Goal: Task Accomplishment & Management: Complete application form

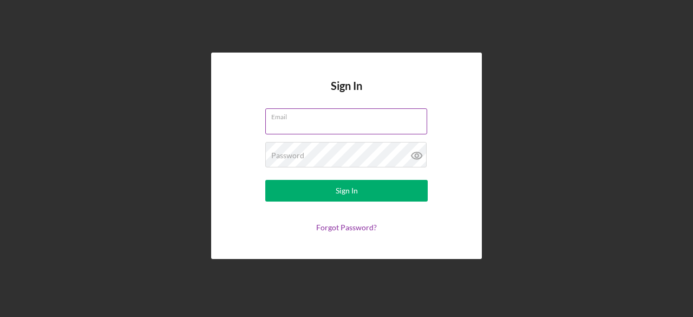
click at [306, 127] on input "Email" at bounding box center [346, 121] width 162 height 26
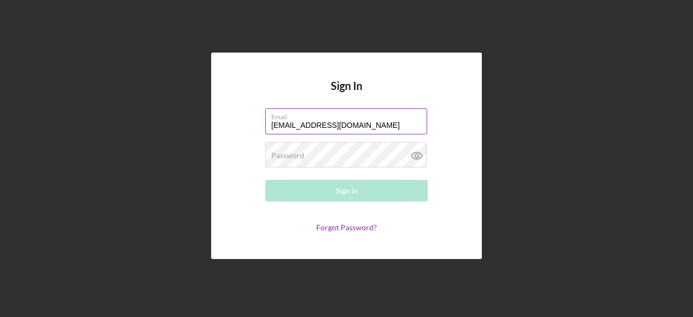
type input "christinarwade@gmail.com"
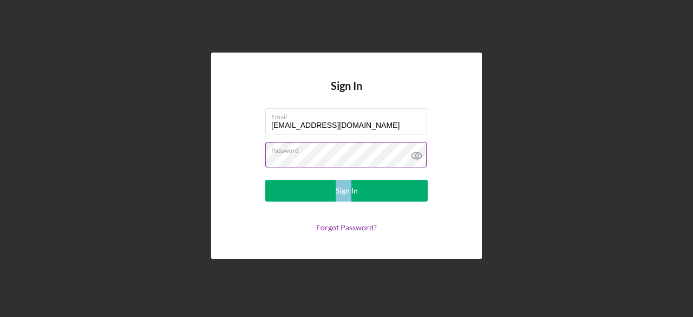
click at [418, 152] on icon at bounding box center [416, 155] width 10 height 7
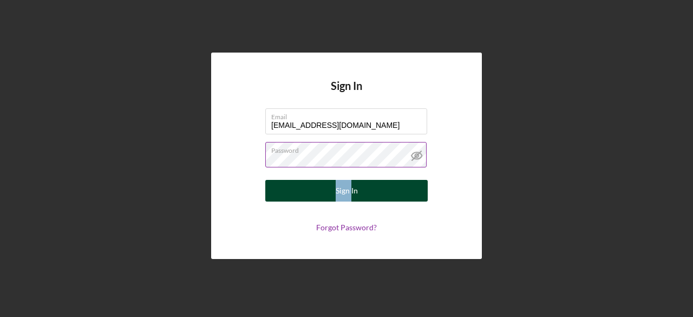
click at [361, 192] on button "Sign In" at bounding box center [346, 191] width 162 height 22
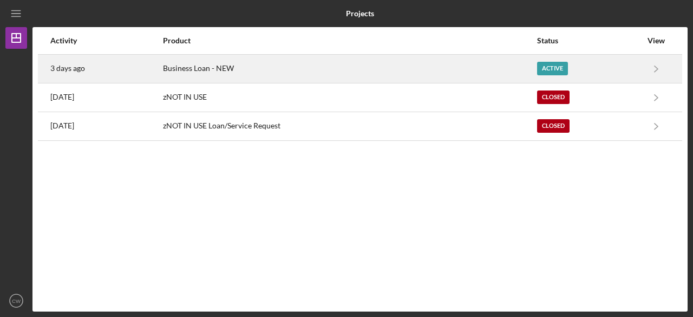
click at [560, 64] on div "Active" at bounding box center [552, 69] width 31 height 14
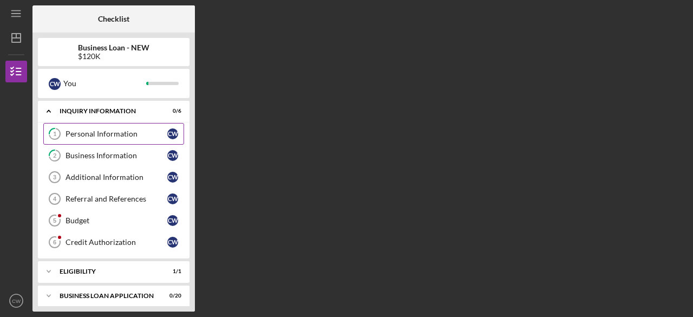
click at [120, 130] on div "Personal Information" at bounding box center [116, 133] width 102 height 9
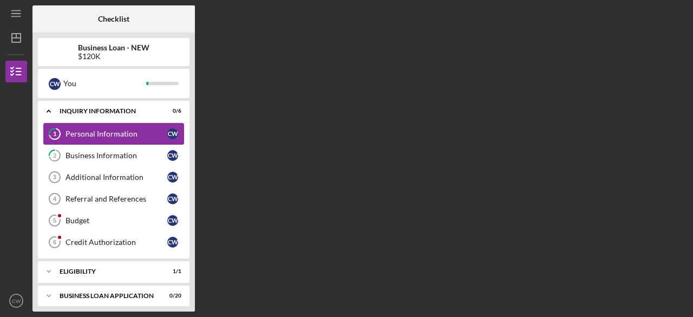
click at [120, 130] on div "Personal Information" at bounding box center [116, 133] width 102 height 9
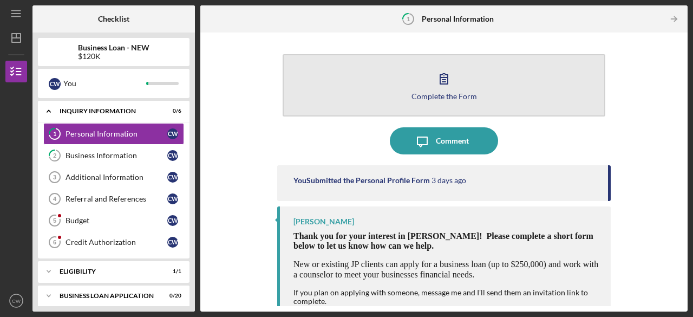
click at [459, 78] on button "Complete the Form Form" at bounding box center [443, 85] width 323 height 62
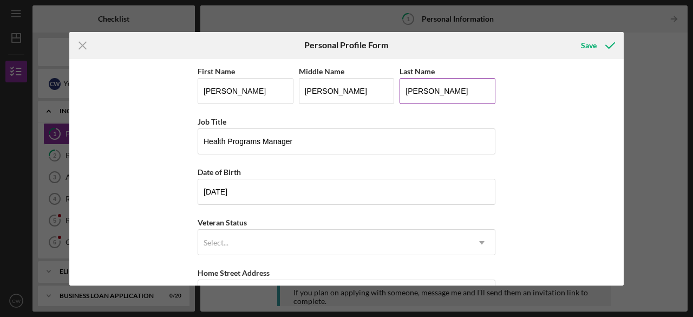
click at [453, 91] on input "WADE" at bounding box center [447, 91] width 96 height 26
type input "Wooden"
click at [616, 163] on div "First Name CHRISTINA Middle Name Rene Last Name Wooden Job Title Health Program…" at bounding box center [346, 172] width 554 height 226
drag, startPoint x: 631, startPoint y: 214, endPoint x: 626, endPoint y: 243, distance: 29.7
click at [626, 243] on div "Icon/Menu Close Personal Profile Form Save First Name CHRISTINA Middle Name Ren…" at bounding box center [346, 158] width 693 height 317
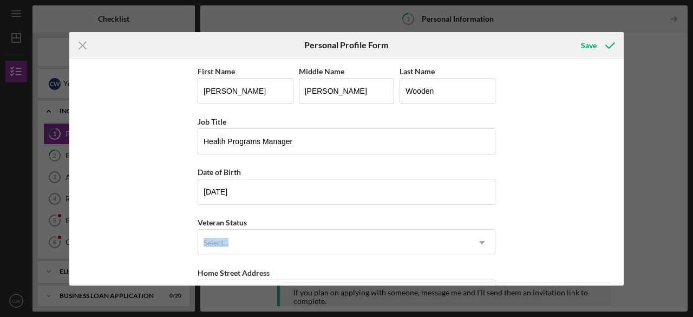
click at [511, 239] on div "First Name CHRISTINA Middle Name Rene Last Name Wooden Job Title Health Program…" at bounding box center [346, 172] width 554 height 226
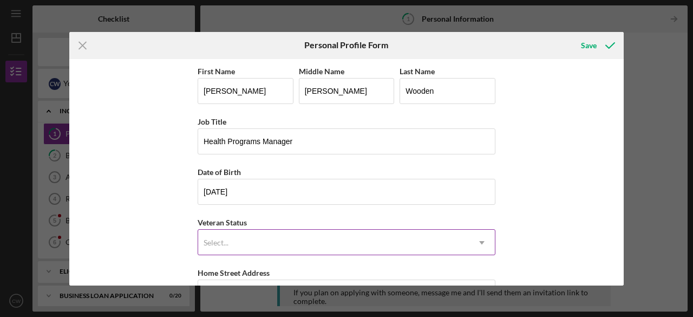
click at [473, 236] on icon "Icon/Dropdown Arrow" at bounding box center [482, 242] width 26 height 26
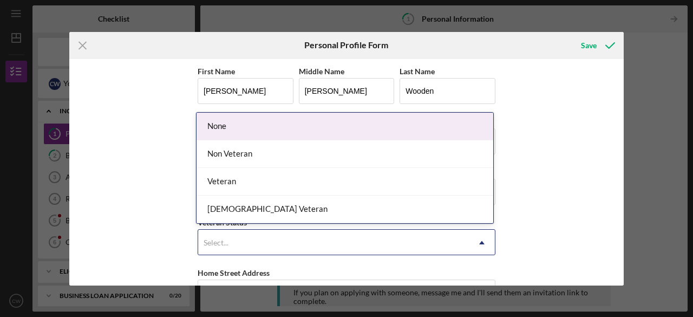
click at [473, 236] on icon "Icon/Dropdown Arrow" at bounding box center [482, 242] width 26 height 26
click at [472, 235] on icon "Icon/Dropdown Arrow" at bounding box center [482, 242] width 26 height 26
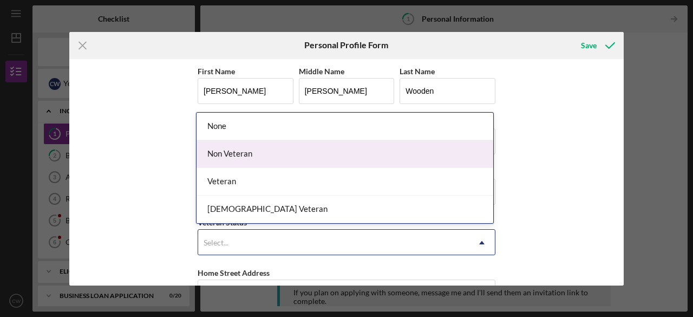
click at [376, 155] on div "Non Veteran" at bounding box center [344, 154] width 297 height 28
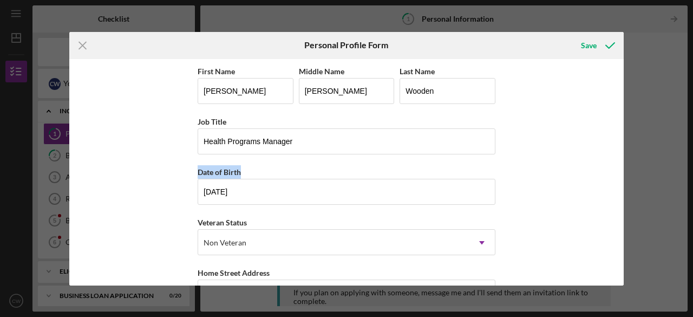
click at [376, 155] on div "First Name CHRISTINA Middle Name Rene Last Name Wooden Job Title Health Program…" at bounding box center [347, 265] width 298 height 403
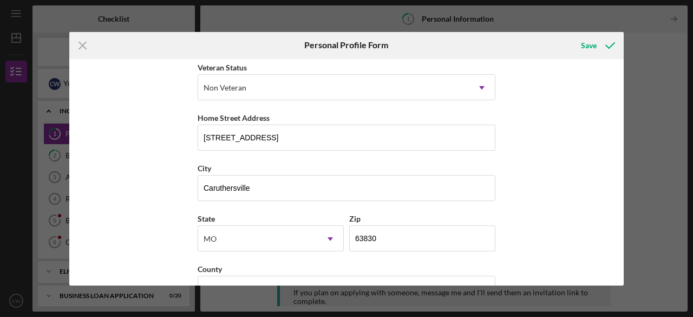
scroll to position [185, 0]
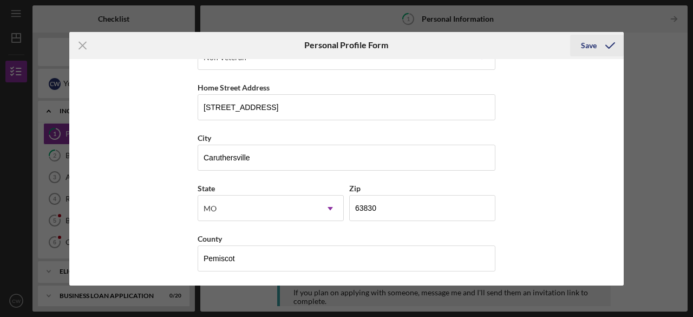
click at [588, 47] on div "Save" at bounding box center [589, 46] width 16 height 22
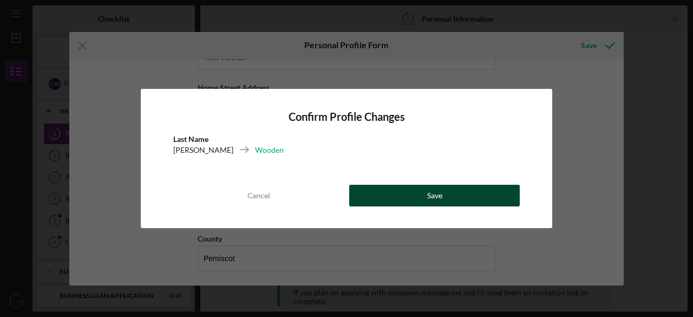
click at [390, 199] on button "Save" at bounding box center [434, 196] width 170 height 22
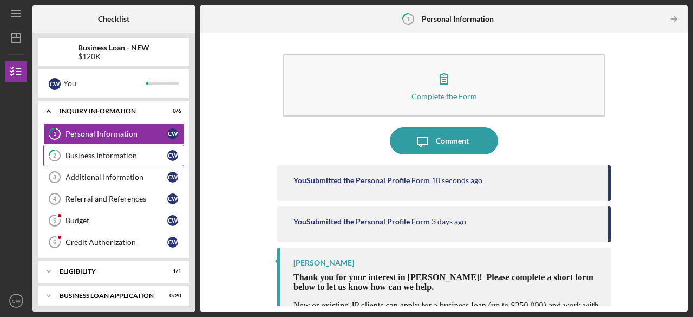
click at [115, 152] on div "Business Information" at bounding box center [116, 155] width 102 height 9
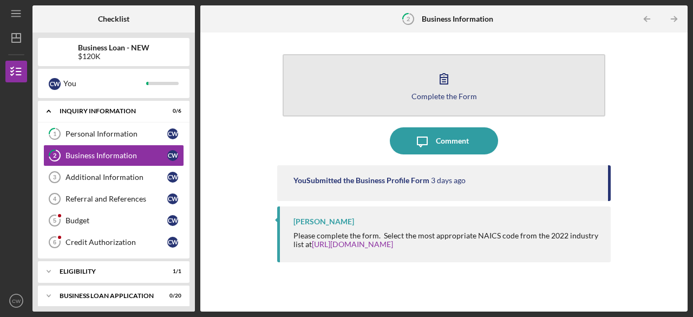
click at [449, 96] on div "Complete the Form" at bounding box center [443, 96] width 65 height 8
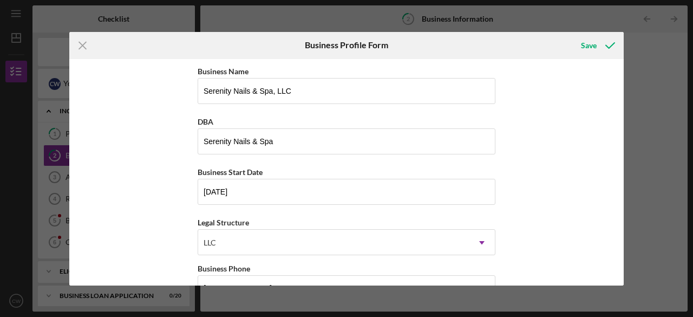
click at [627, 84] on div "Icon/Menu Close Business Profile Form Save Business Name Serenity Nails & Spa, …" at bounding box center [346, 158] width 693 height 317
drag, startPoint x: 627, startPoint y: 109, endPoint x: 624, endPoint y: 185, distance: 76.3
click at [624, 185] on div "Icon/Menu Close Business Profile Form Save Business Name Serenity Nails & Spa, …" at bounding box center [346, 158] width 693 height 317
click at [603, 181] on div "Business Name Serenity Nails & Spa, LLC DBA Serenity Nails & Spa Business Start…" at bounding box center [346, 172] width 554 height 226
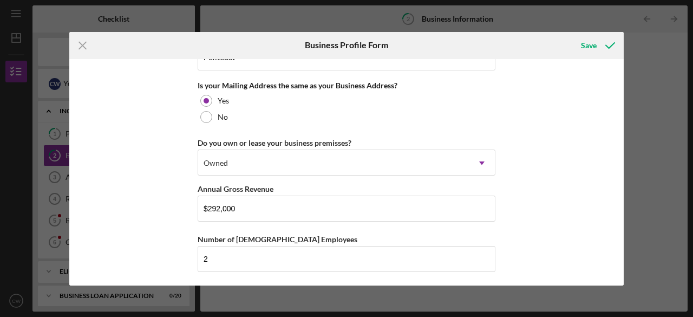
scroll to position [874, 0]
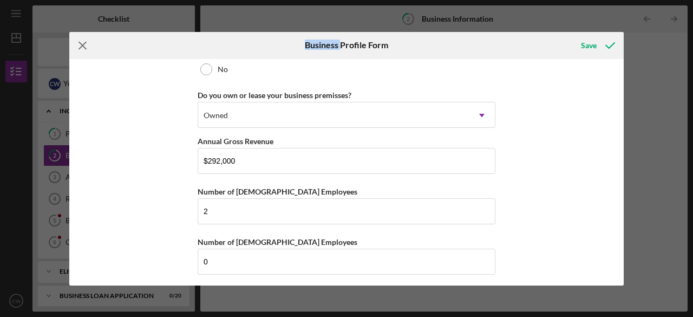
click at [80, 42] on line at bounding box center [82, 45] width 7 height 7
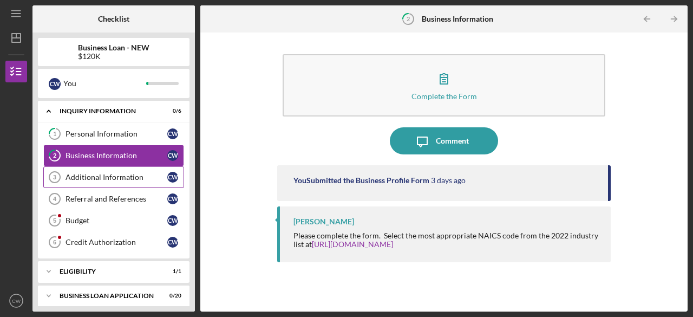
click at [87, 169] on link "Additional Information 3 Additional Information C W" at bounding box center [113, 177] width 141 height 22
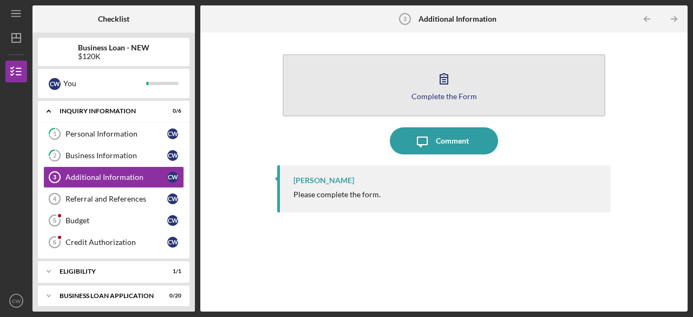
click at [449, 87] on icon "button" at bounding box center [443, 78] width 27 height 27
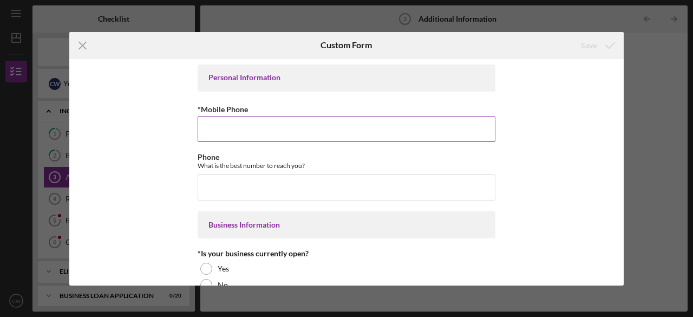
click at [376, 120] on input "*Mobile Phone" at bounding box center [347, 129] width 298 height 26
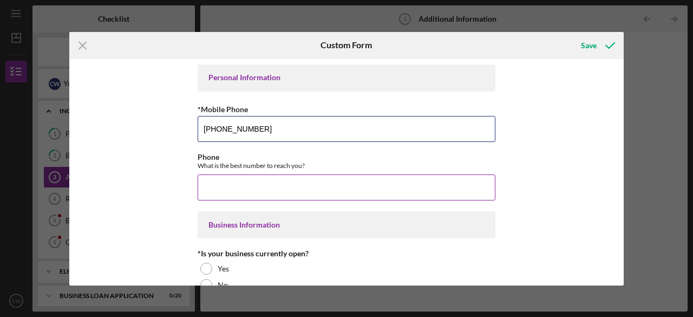
type input "(573) 359-8334"
click at [304, 181] on input "Phone" at bounding box center [347, 187] width 298 height 26
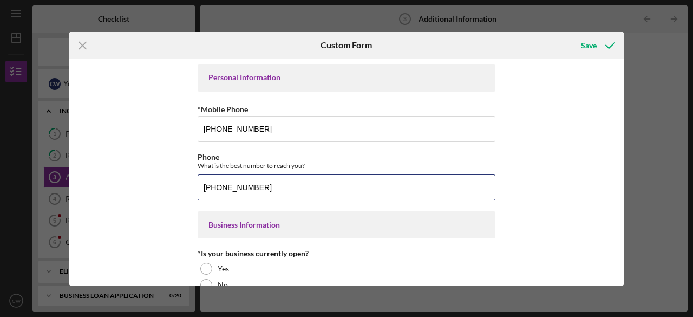
type input "(573) 359-8334"
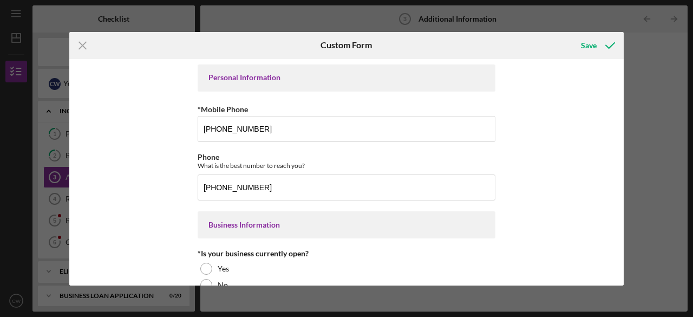
click at [587, 127] on div "Personal Information *Mobile Phone (573) 359-8334 Phone What is the best number…" at bounding box center [346, 172] width 554 height 226
click at [582, 128] on div "Personal Information *Mobile Phone (573) 359-8334 Phone What is the best number…" at bounding box center [346, 172] width 554 height 226
click at [160, 241] on div "Personal Information *Mobile Phone (573) 359-8334 Phone What is the best number…" at bounding box center [346, 172] width 554 height 226
drag, startPoint x: 620, startPoint y: 85, endPoint x: 617, endPoint y: 121, distance: 35.8
click at [617, 121] on div "Personal Information *Mobile Phone (573) 359-8334 Phone What is the best number…" at bounding box center [346, 172] width 554 height 226
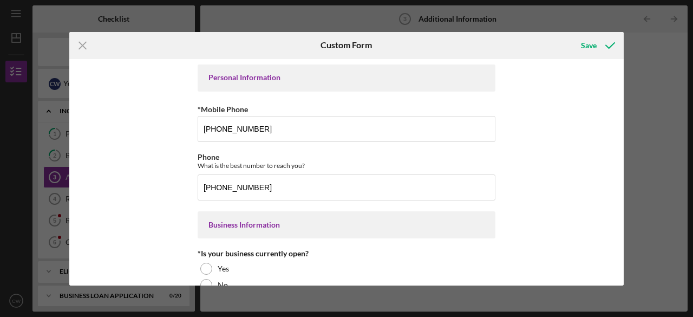
click at [578, 106] on div "Personal Information *Mobile Phone (573) 359-8334 Phone What is the best number…" at bounding box center [346, 172] width 554 height 226
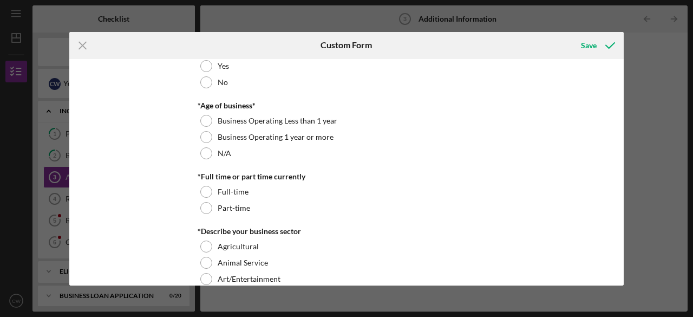
scroll to position [193, 0]
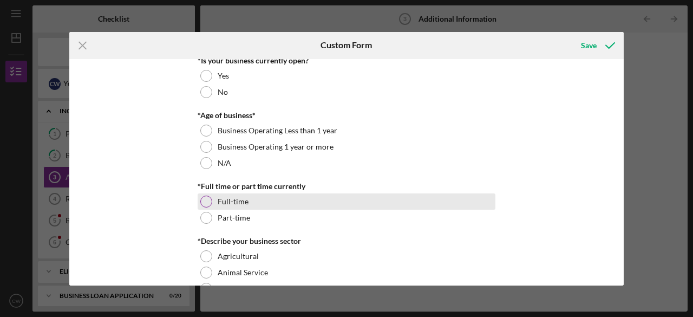
click at [202, 200] on div at bounding box center [206, 201] width 12 height 12
click at [203, 200] on div at bounding box center [205, 201] width 5 height 5
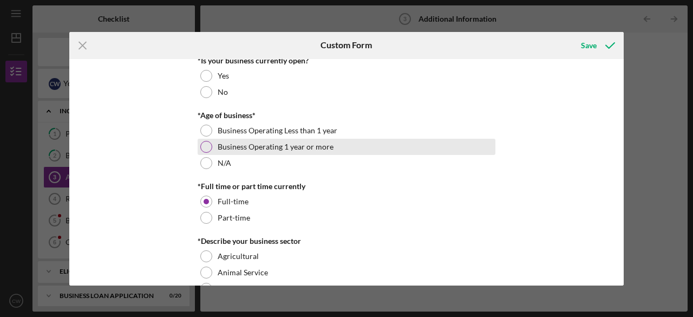
click at [206, 141] on div at bounding box center [206, 147] width 12 height 12
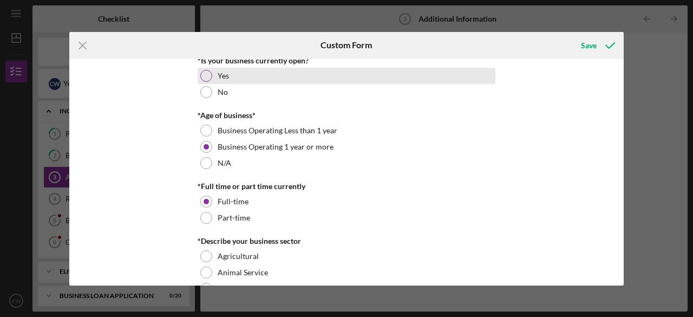
click at [203, 75] on div at bounding box center [206, 76] width 12 height 12
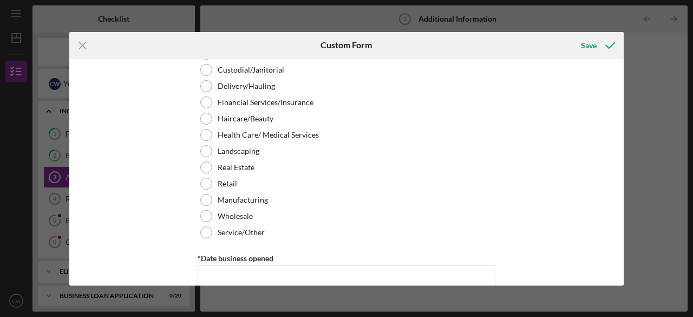
scroll to position [524, 0]
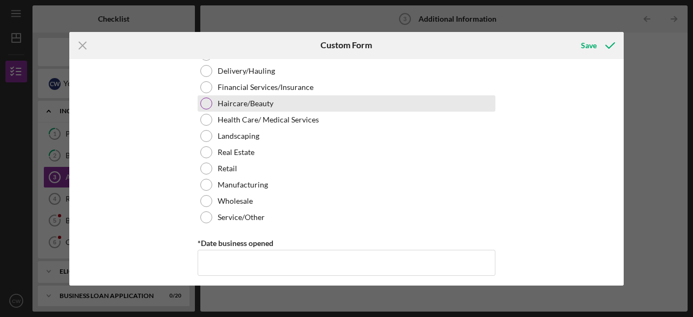
click at [210, 101] on div "Haircare/Beauty" at bounding box center [347, 103] width 298 height 16
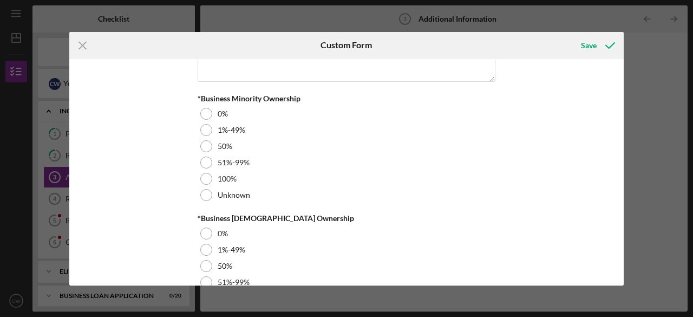
scroll to position [1345, 0]
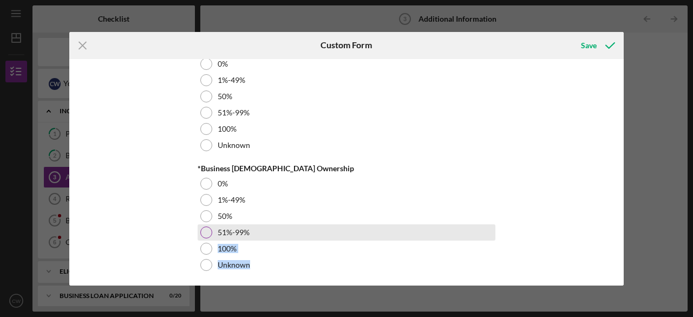
drag, startPoint x: 624, startPoint y: 274, endPoint x: 340, endPoint y: 223, distance: 288.6
click at [340, 223] on div "Icon/Menu Close Custom Form Save Personal Information *Mobile Phone (573) 359-8…" at bounding box center [346, 158] width 693 height 317
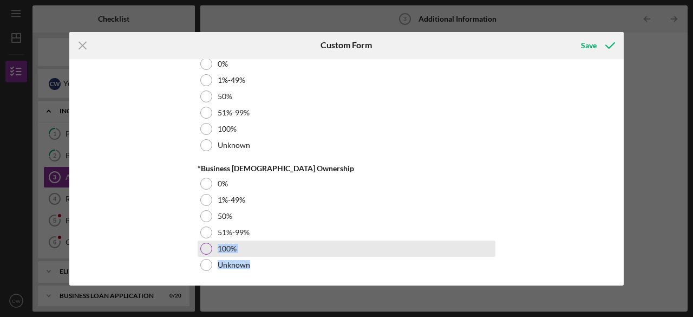
click at [201, 243] on div at bounding box center [206, 248] width 12 height 12
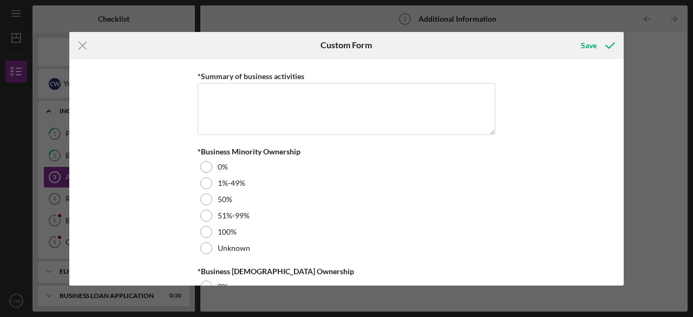
scroll to position [1248, 0]
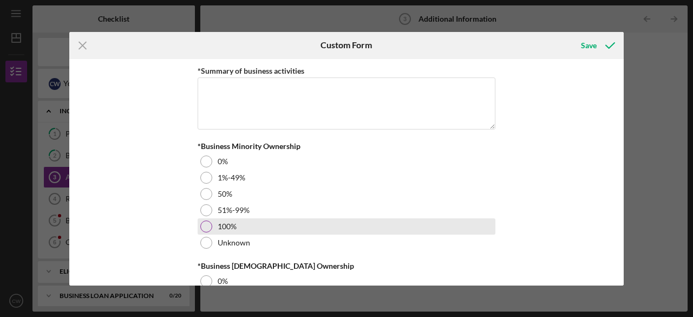
click at [203, 220] on div at bounding box center [206, 226] width 12 height 12
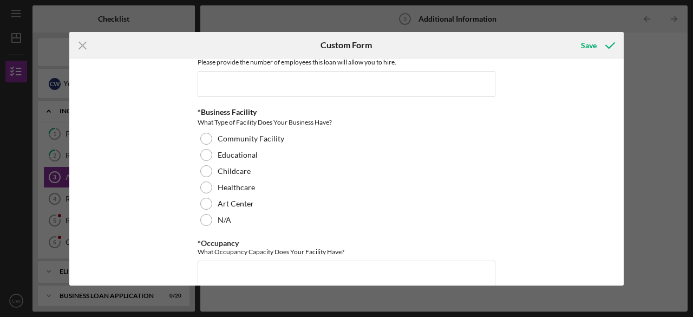
scroll to position [1010, 0]
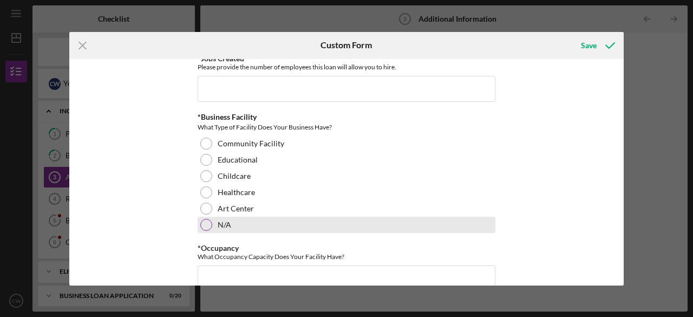
click at [206, 219] on div at bounding box center [206, 225] width 12 height 12
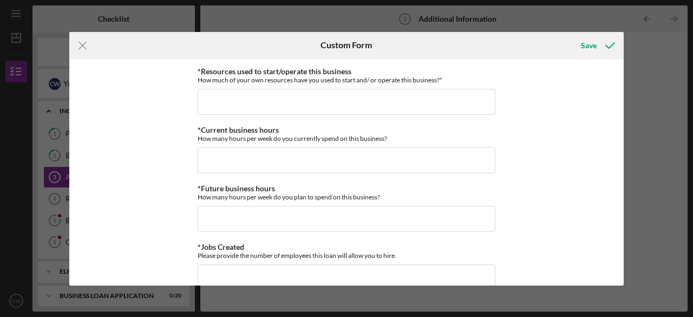
scroll to position [814, 0]
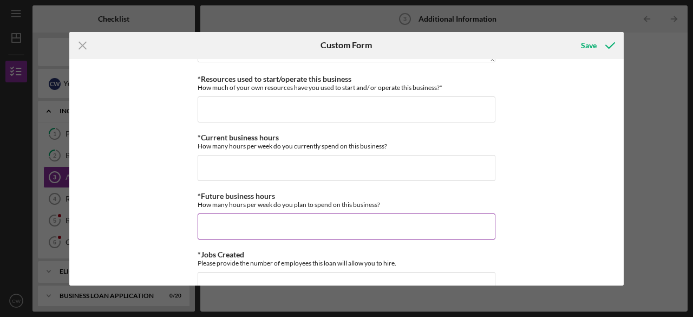
click at [266, 217] on input "*Future business hours" at bounding box center [347, 226] width 298 height 26
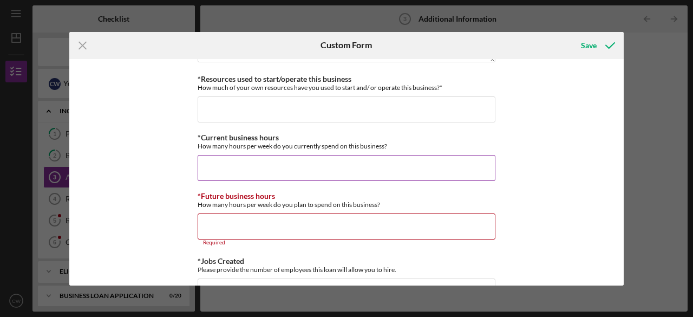
click at [262, 166] on input "*Current business hours" at bounding box center [347, 168] width 298 height 26
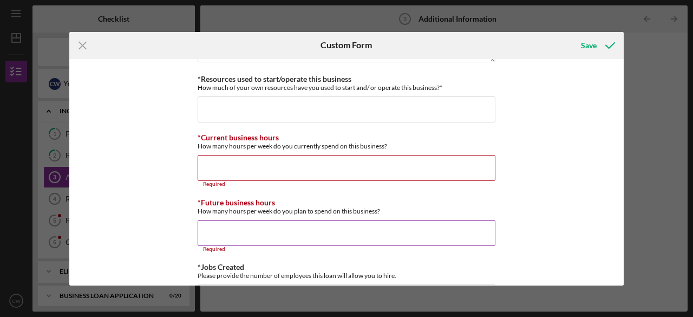
click at [228, 221] on input "*Future business hours" at bounding box center [347, 233] width 298 height 26
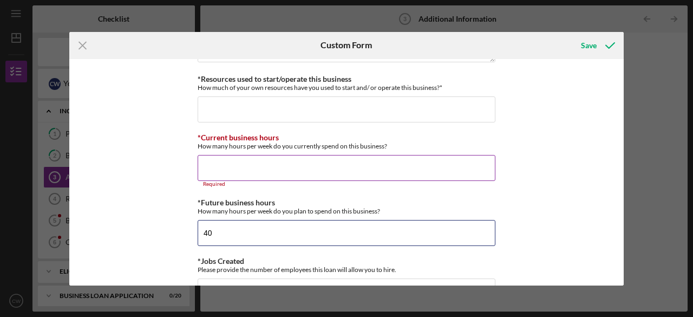
type input "40"
click at [240, 155] on input "*Current business hours" at bounding box center [347, 168] width 298 height 26
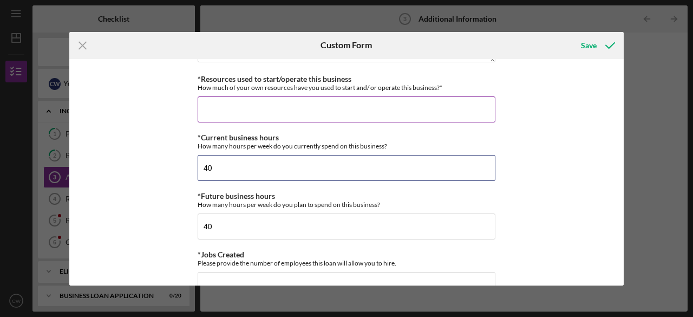
type input "40"
click at [255, 103] on input "*Resources used to start/operate this business" at bounding box center [347, 109] width 298 height 26
click at [446, 102] on input "*Resources used to start/operate this business" at bounding box center [347, 109] width 298 height 26
click at [380, 114] on input "*Resources used to start/operate this business" at bounding box center [347, 109] width 298 height 26
type input "$9"
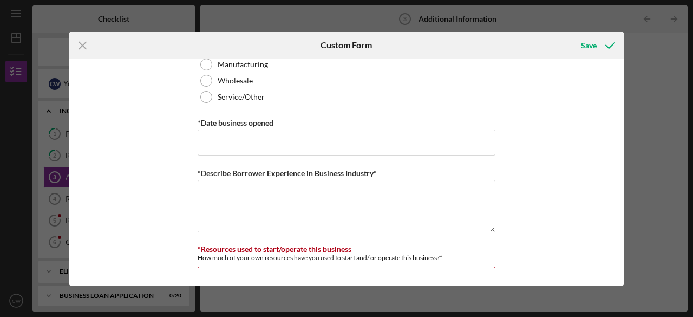
scroll to position [634, 0]
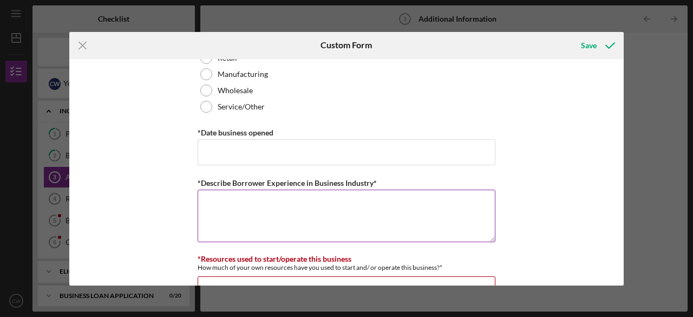
click at [432, 196] on textarea "*Describe Borrower Experience in Business Industry*" at bounding box center [347, 215] width 298 height 52
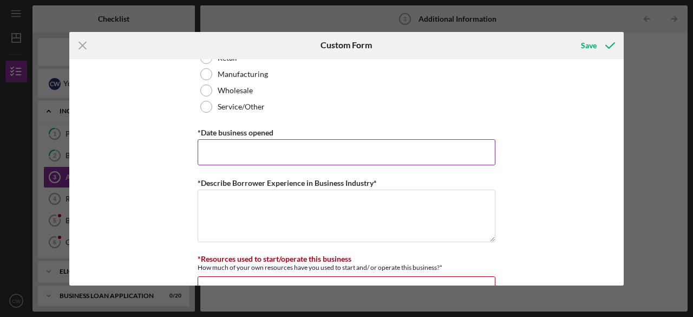
click at [416, 152] on input "*Date business opened" at bounding box center [347, 152] width 298 height 26
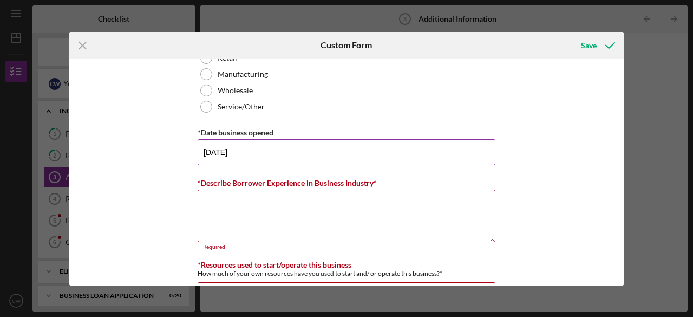
click at [416, 152] on input "07/23/2023" at bounding box center [347, 152] width 298 height 26
click at [287, 158] on input "07/23/2023" at bounding box center [347, 152] width 298 height 26
type input "0m/dd/yyyy"
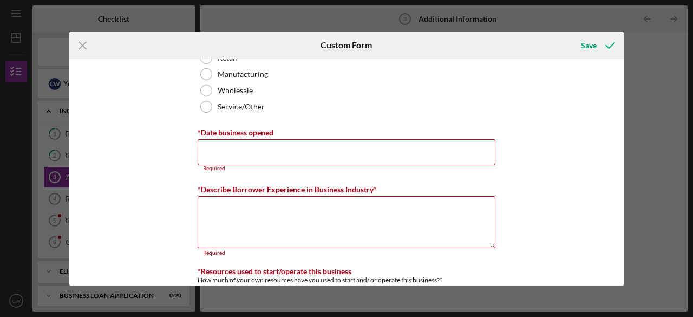
click at [627, 229] on div "Icon/Menu Close Custom Form Save Personal Information *Mobile Phone (573) 359-8…" at bounding box center [346, 158] width 693 height 317
click at [595, 222] on div "Personal Information *Mobile Phone (573) 359-8334 Phone What is the best number…" at bounding box center [346, 172] width 554 height 226
click at [405, 214] on textarea "*Describe Borrower Experience in Business Industry*" at bounding box center [347, 222] width 298 height 52
click at [392, 159] on input "*Date business opened" at bounding box center [347, 152] width 298 height 26
click at [624, 236] on div "Icon/Menu Close Custom Form Save Personal Information *Mobile Phone (573) 359-8…" at bounding box center [346, 158] width 693 height 317
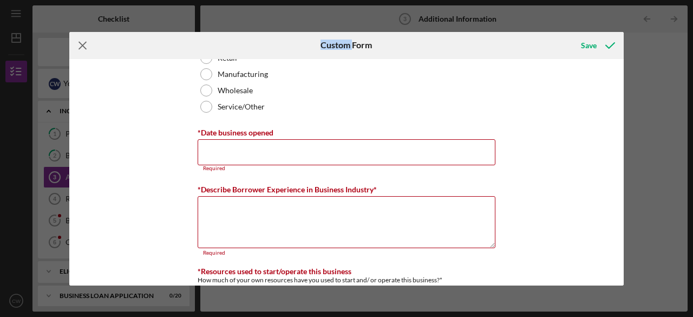
click at [83, 46] on line at bounding box center [82, 45] width 7 height 7
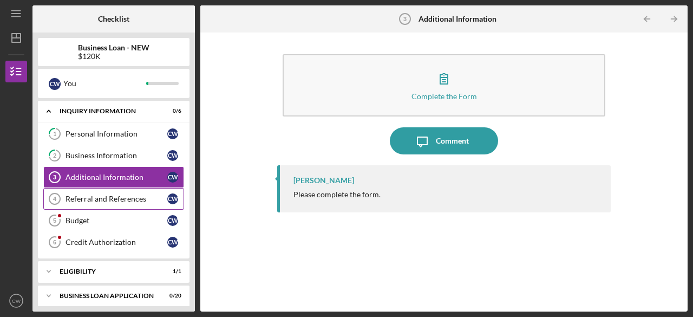
click at [79, 203] on link "Referral and References 4 Referral and References C W" at bounding box center [113, 199] width 141 height 22
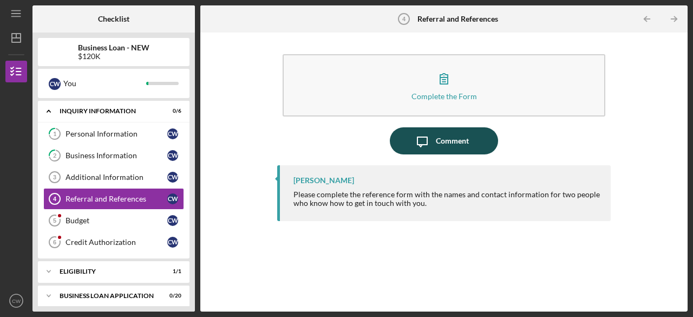
click at [431, 135] on icon "Icon/Message" at bounding box center [422, 140] width 27 height 27
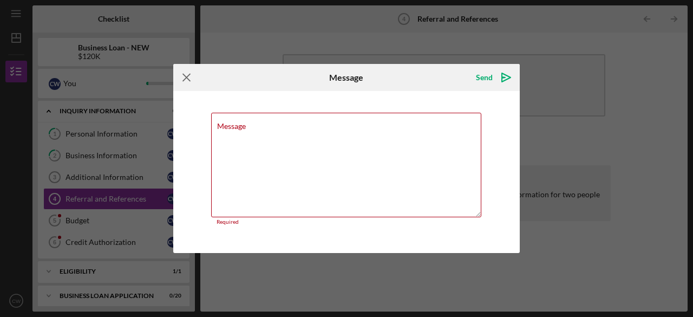
click at [186, 77] on icon "Icon/Menu Close" at bounding box center [186, 77] width 27 height 27
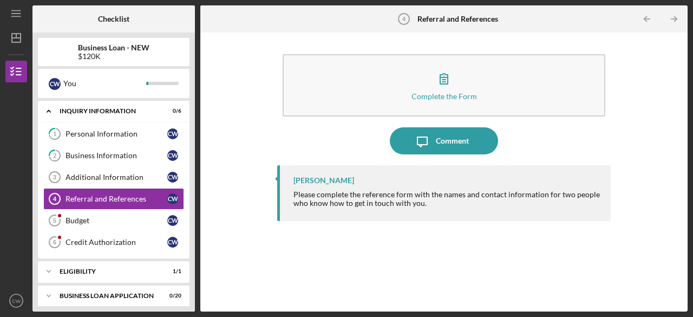
click at [186, 77] on div "C W You" at bounding box center [114, 83] width 152 height 29
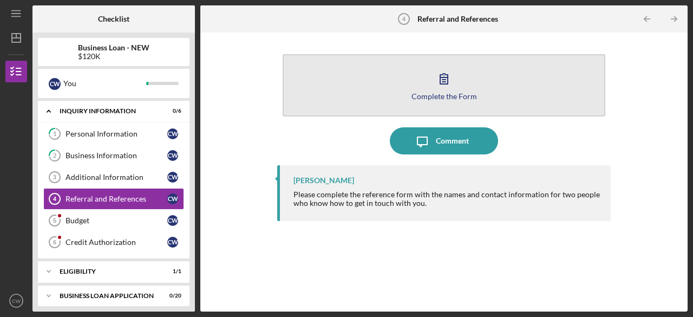
click at [447, 92] on div "Complete the Form" at bounding box center [443, 96] width 65 height 8
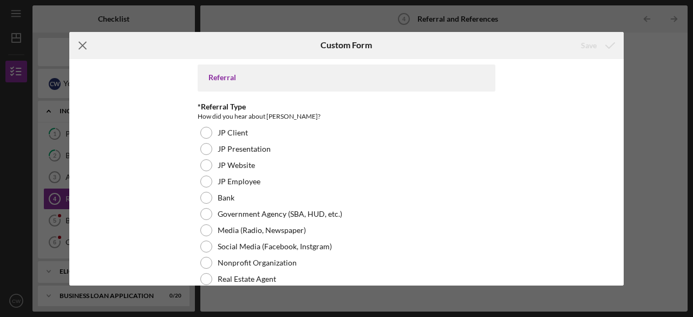
click at [84, 41] on icon "Icon/Menu Close" at bounding box center [82, 45] width 27 height 27
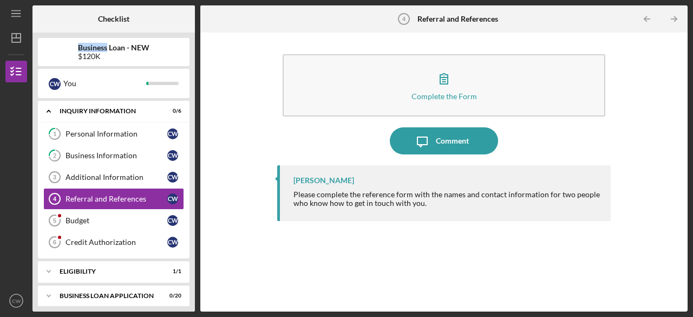
click at [84, 41] on div "Business Loan - NEW $120K" at bounding box center [114, 52] width 152 height 28
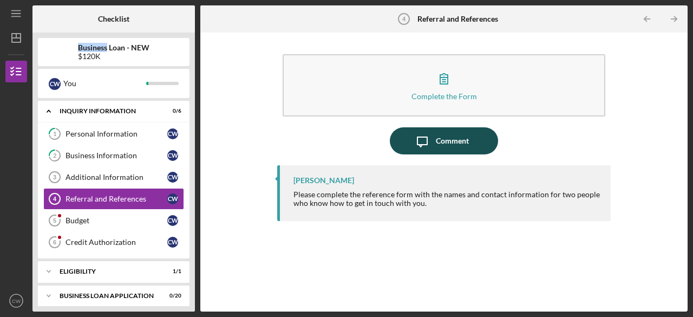
click at [448, 140] on div "Comment" at bounding box center [452, 140] width 33 height 27
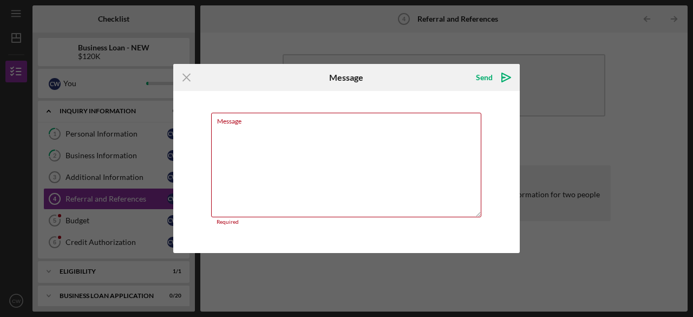
click at [448, 140] on textarea "Message" at bounding box center [346, 165] width 270 height 104
type textarea "D"
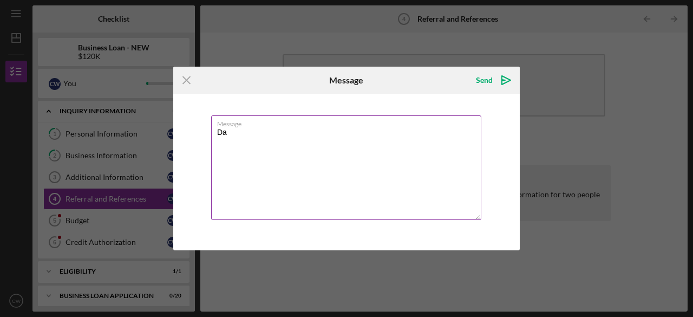
type textarea "D"
type textarea "T"
click at [259, 137] on textarea "Peggy Alexander 573922897" at bounding box center [346, 167] width 270 height 104
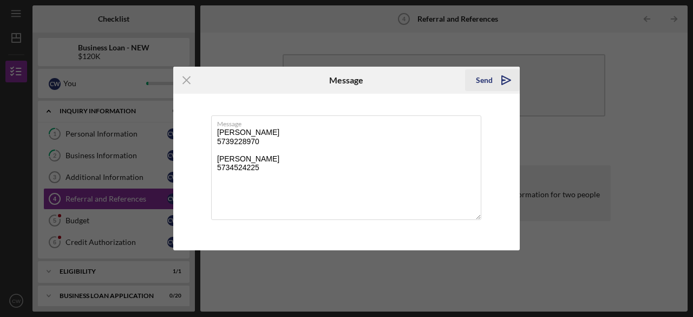
type textarea "Peggy Alexander 5739228970 Ophelia Wooden 5734524225"
click at [481, 82] on div "Send" at bounding box center [484, 80] width 17 height 22
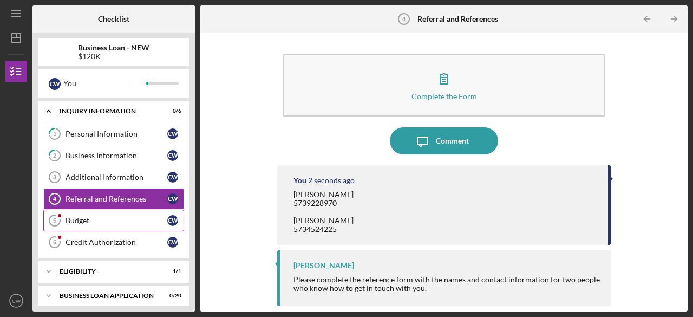
drag, startPoint x: 92, startPoint y: 237, endPoint x: 87, endPoint y: 228, distance: 10.2
click at [87, 228] on div "1 Personal Information C W 2 Business Information C W Additional Information 3 …" at bounding box center [114, 190] width 152 height 135
click at [82, 243] on div "Credit Authorization" at bounding box center [116, 242] width 102 height 9
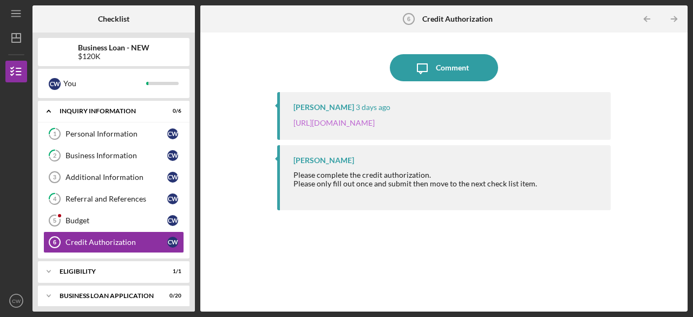
click at [365, 124] on link "https://justinepetersen.tfaforms.net/28?contactid=003PC000009gWLB" at bounding box center [333, 122] width 81 height 9
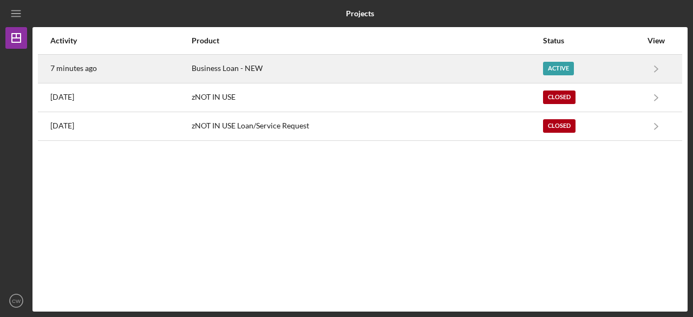
click at [548, 69] on div "Active" at bounding box center [558, 69] width 31 height 14
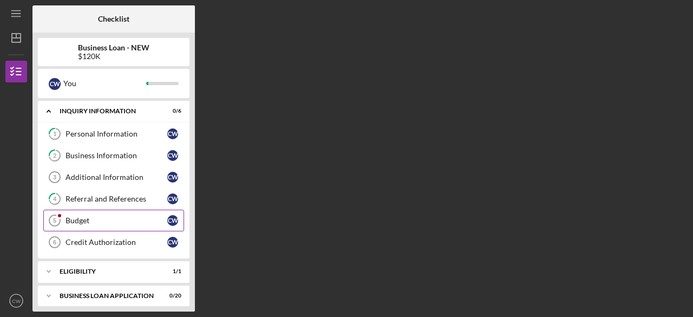
click at [123, 213] on link "Budget 5 Budget C W" at bounding box center [113, 220] width 141 height 22
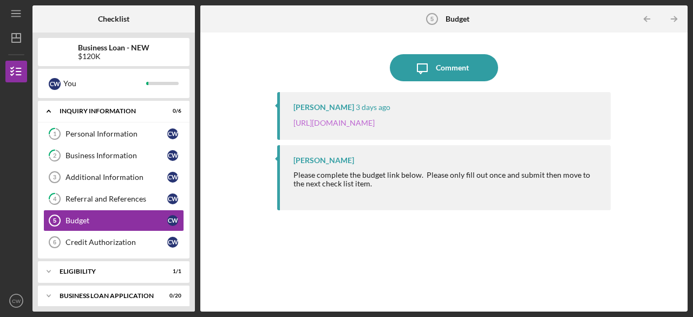
click at [355, 120] on link "[URL][DOMAIN_NAME]" at bounding box center [333, 122] width 81 height 9
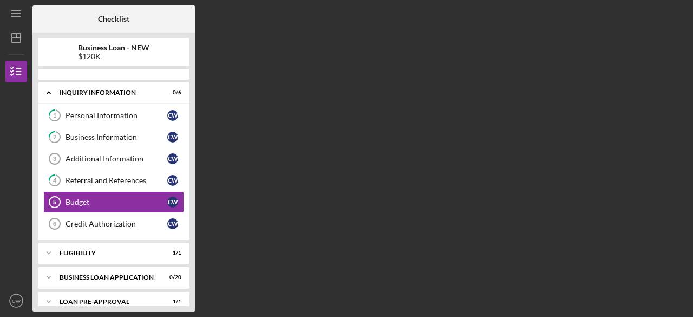
scroll to position [6, 0]
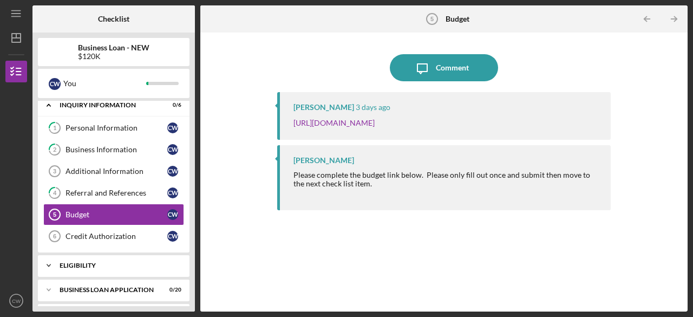
click at [68, 259] on div "Icon/Expander ELIGIBILITY 1 / 1" at bounding box center [114, 265] width 152 height 22
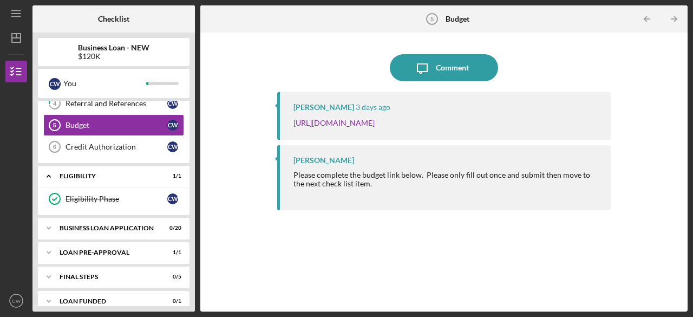
scroll to position [104, 0]
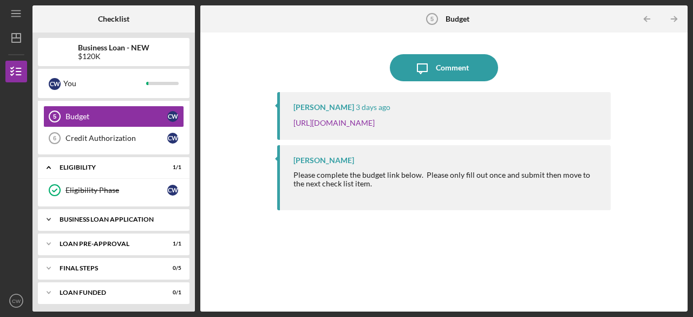
click at [108, 212] on div "Icon/Expander BUSINESS LOAN APPLICATION 0 / 20" at bounding box center [114, 219] width 152 height 22
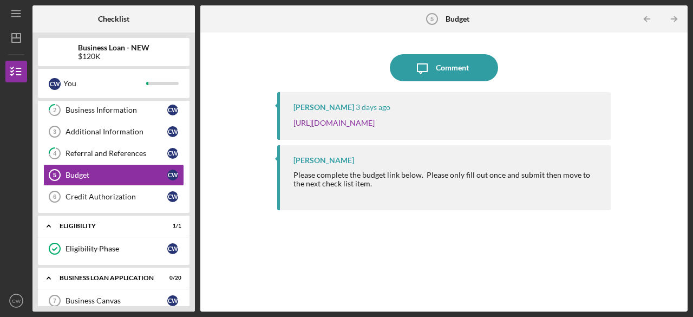
scroll to position [0, 0]
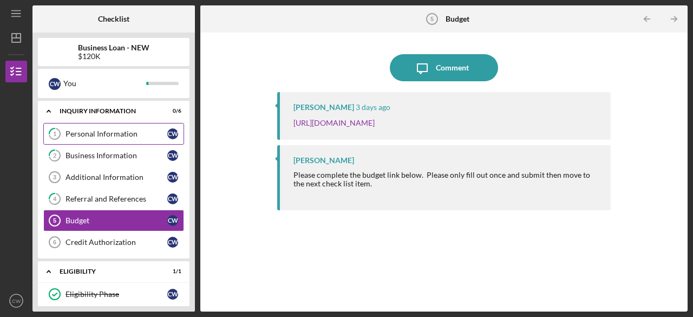
click at [100, 133] on div "Personal Information" at bounding box center [116, 133] width 102 height 9
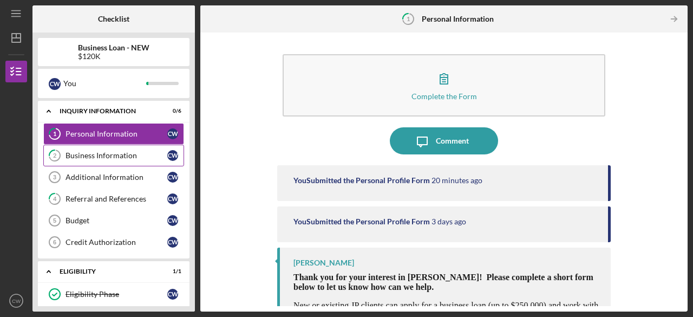
click at [96, 151] on div "Business Information" at bounding box center [116, 155] width 102 height 9
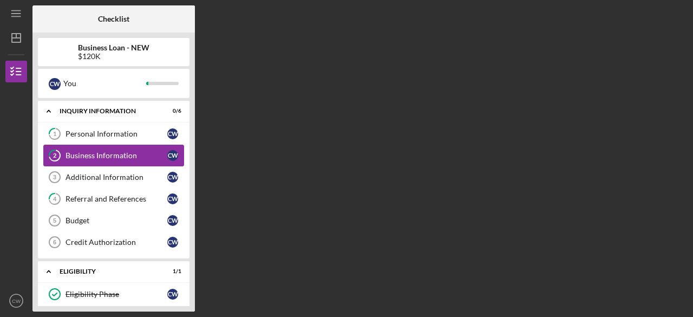
click at [96, 151] on div "Business Information" at bounding box center [116, 155] width 102 height 9
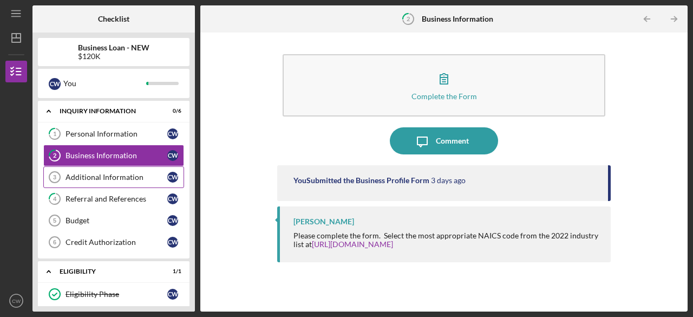
click at [76, 170] on link "Additional Information 3 Additional Information C W" at bounding box center [113, 177] width 141 height 22
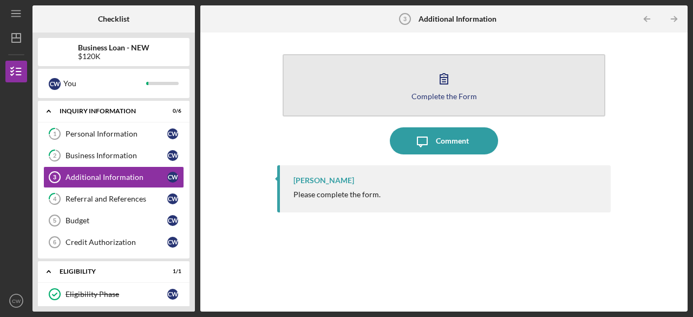
click at [450, 90] on icon "button" at bounding box center [443, 78] width 27 height 27
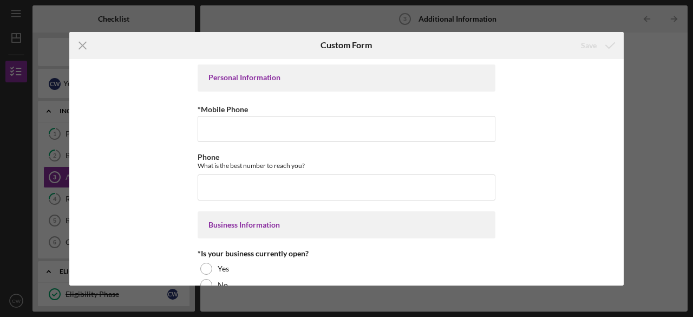
drag, startPoint x: 619, startPoint y: 83, endPoint x: 634, endPoint y: 202, distance: 120.0
click at [634, 202] on div "Icon/Menu Close Custom Form Save Personal Information *Mobile Phone Phone What …" at bounding box center [346, 158] width 693 height 317
click at [85, 47] on icon "Icon/Menu Close" at bounding box center [82, 45] width 27 height 27
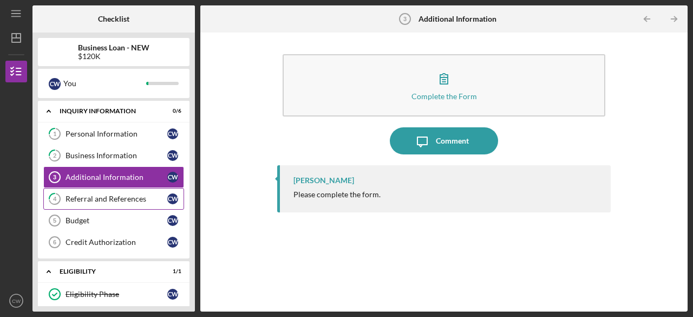
click at [91, 202] on link "4 Referral and References C W" at bounding box center [113, 199] width 141 height 22
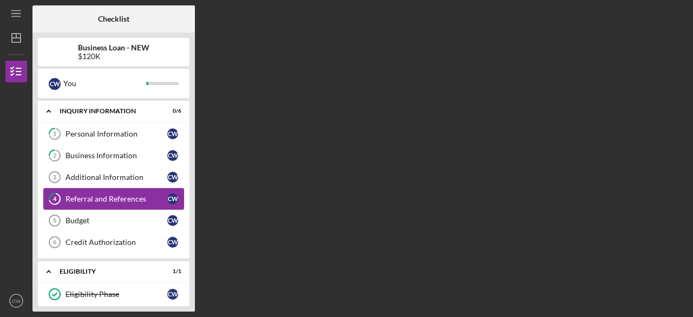
click at [91, 202] on link "4 Referral and References C W" at bounding box center [113, 199] width 141 height 22
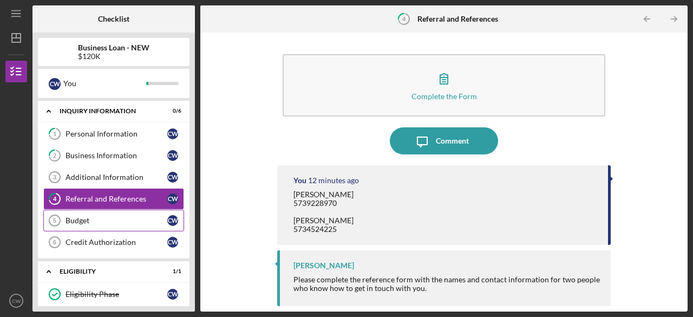
click at [84, 225] on link "Budget 5 Budget C W" at bounding box center [113, 220] width 141 height 22
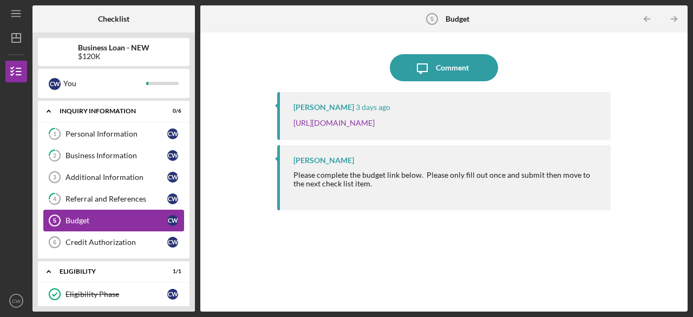
click at [84, 225] on link "Budget 5 Budget C W" at bounding box center [113, 220] width 141 height 22
click at [365, 121] on link "[URL][DOMAIN_NAME]" at bounding box center [333, 122] width 81 height 9
